Goal: Task Accomplishment & Management: Complete application form

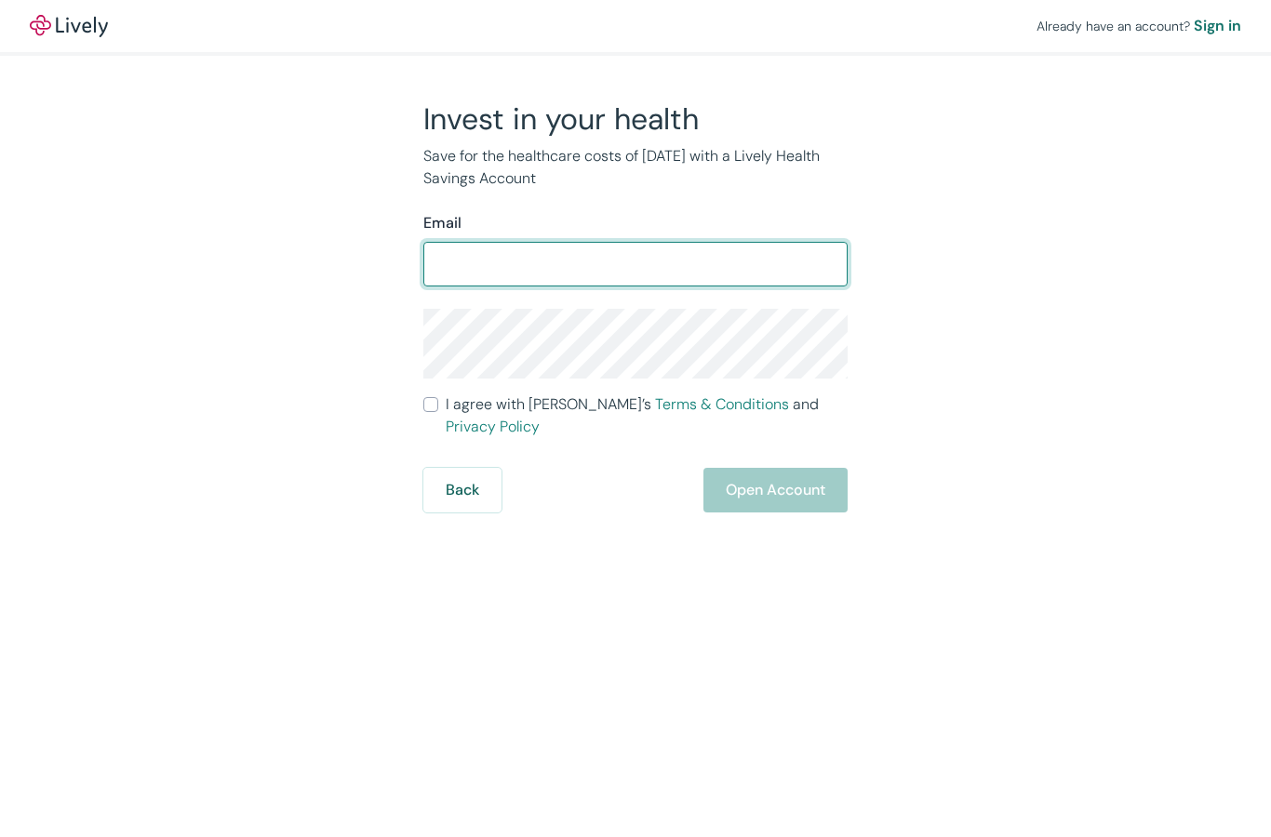
click at [737, 249] on input "Email" at bounding box center [635, 264] width 424 height 37
type input "[EMAIL_ADDRESS][DOMAIN_NAME]"
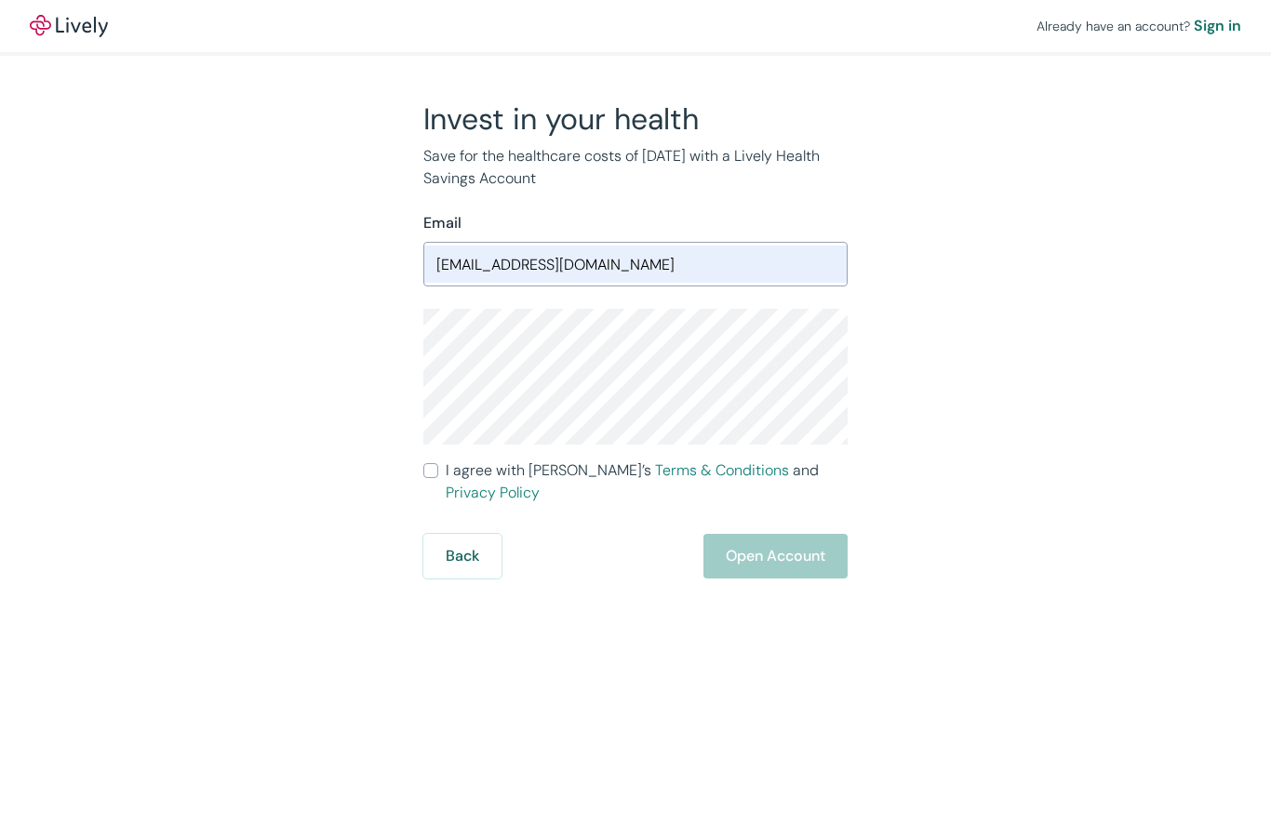
click at [425, 480] on label "I agree with Lively’s Terms & Conditions and Privacy Policy" at bounding box center [635, 482] width 424 height 45
click at [425, 478] on input "I agree with Lively’s Terms & Conditions and Privacy Policy" at bounding box center [430, 470] width 15 height 15
click at [424, 478] on label "I agree with Lively’s Terms & Conditions and Privacy Policy" at bounding box center [635, 482] width 424 height 45
click at [424, 478] on input "I agree with Lively’s Terms & Conditions and Privacy Policy" at bounding box center [430, 470] width 15 height 15
click at [420, 475] on div "Invest in your health Save for the healthcare costs of [DATE] with a Lively Hea…" at bounding box center [624, 339] width 447 height 478
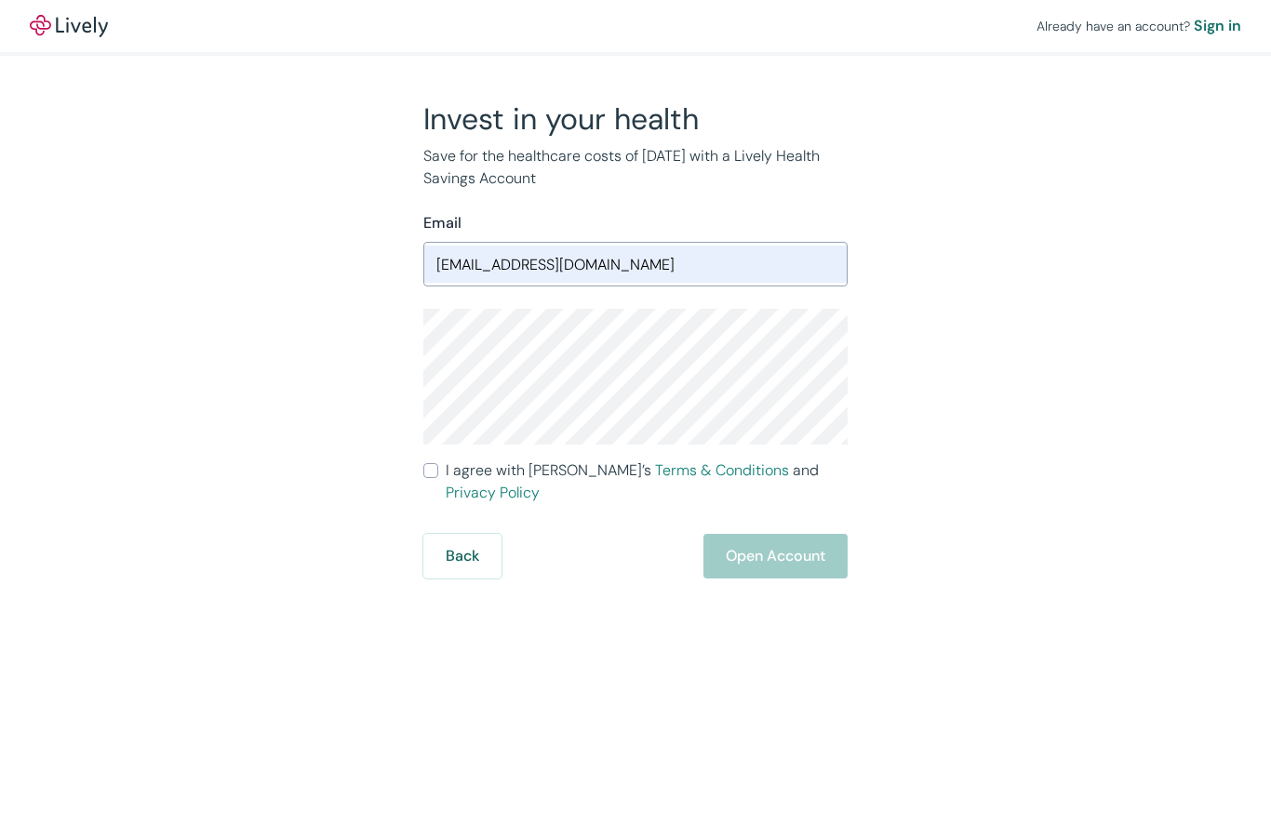
click at [430, 469] on input "I agree with Lively’s Terms & Conditions and Privacy Policy" at bounding box center [430, 470] width 15 height 15
checkbox input "true"
click at [788, 542] on button "Open Account" at bounding box center [775, 556] width 144 height 45
